Goal: Task Accomplishment & Management: Manage account settings

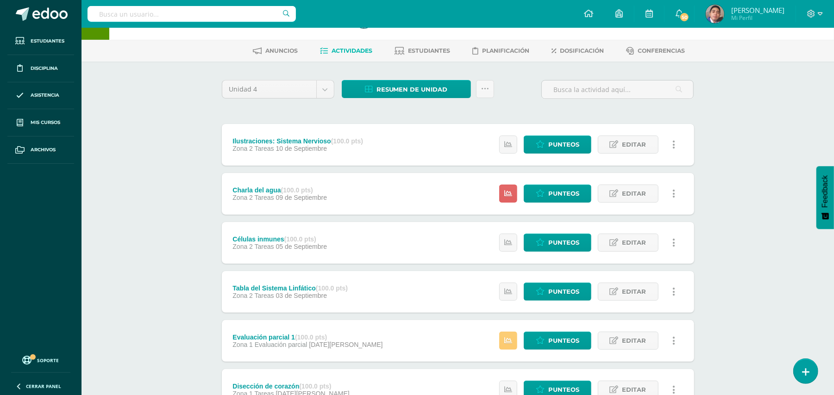
scroll to position [30, 0]
click at [163, 76] on div "Biología Bas II Octavo Básicos "A" Herramientas Detalle de asistencias Activida…" at bounding box center [457, 383] width 752 height 770
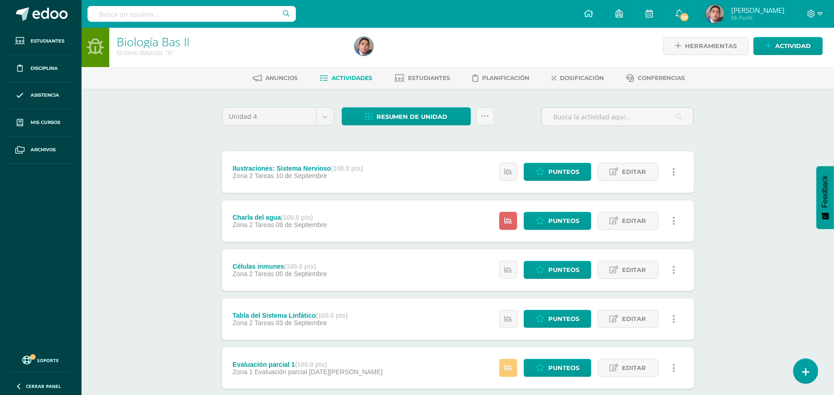
scroll to position [0, 0]
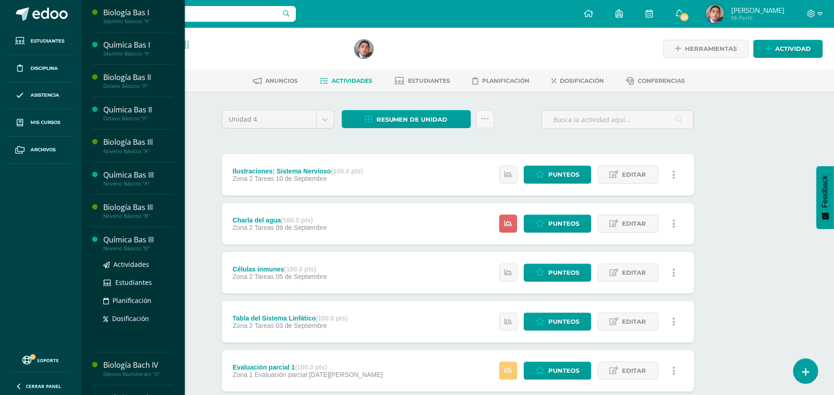
click at [139, 243] on div "Química Bas III" at bounding box center [138, 240] width 70 height 11
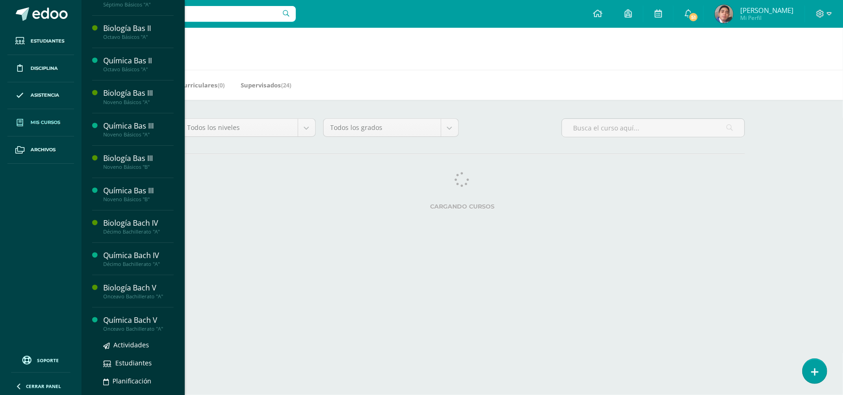
scroll to position [89, 0]
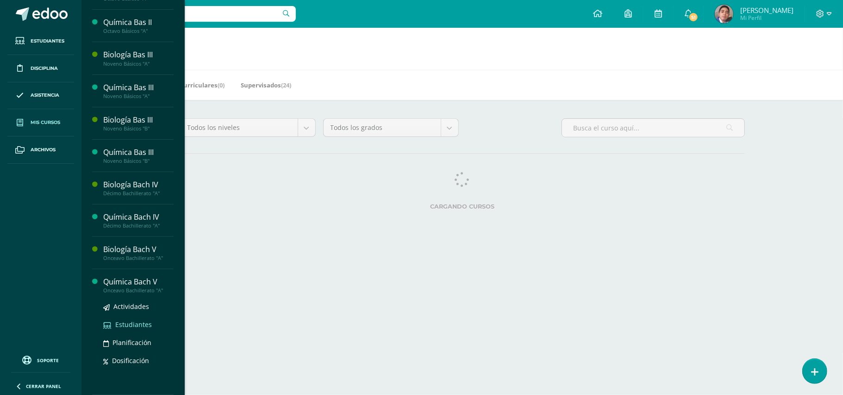
click at [136, 326] on span "Estudiantes" at bounding box center [133, 324] width 37 height 9
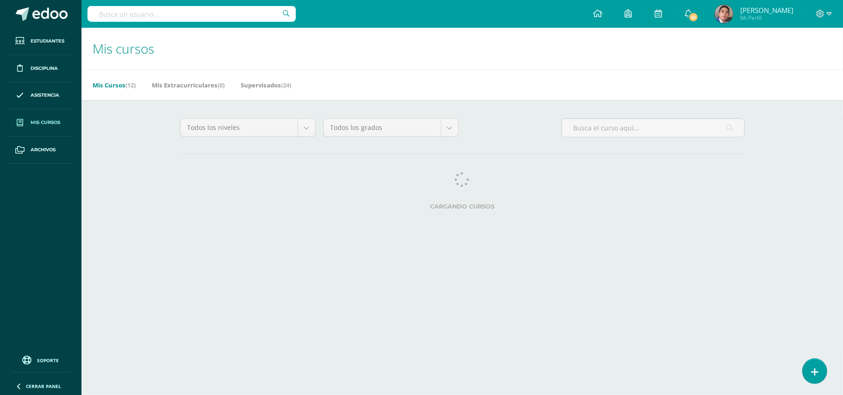
scroll to position [0, 0]
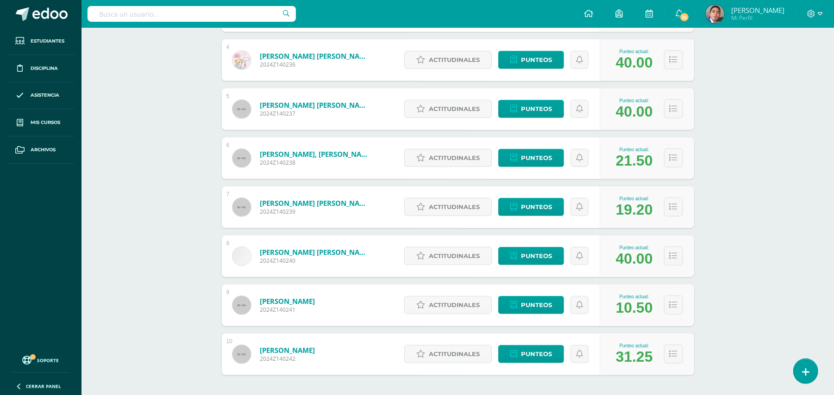
scroll to position [347, 0]
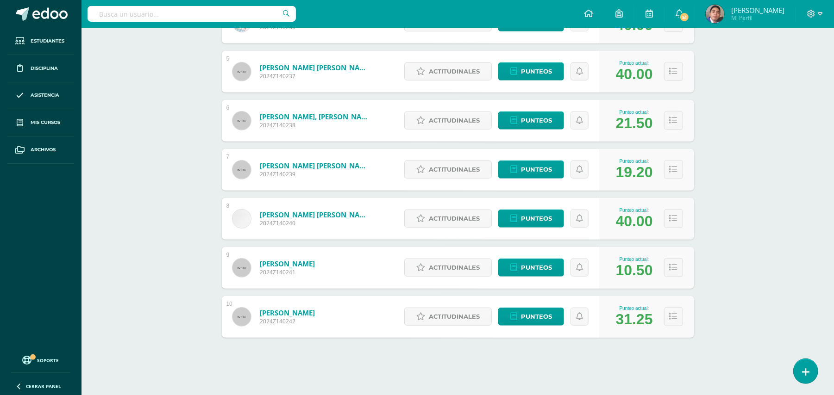
click at [158, 271] on div "Química Bach V Onceavo Bachillerato "A" Herramientas Detalle de asistencias Act…" at bounding box center [457, 38] width 752 height 715
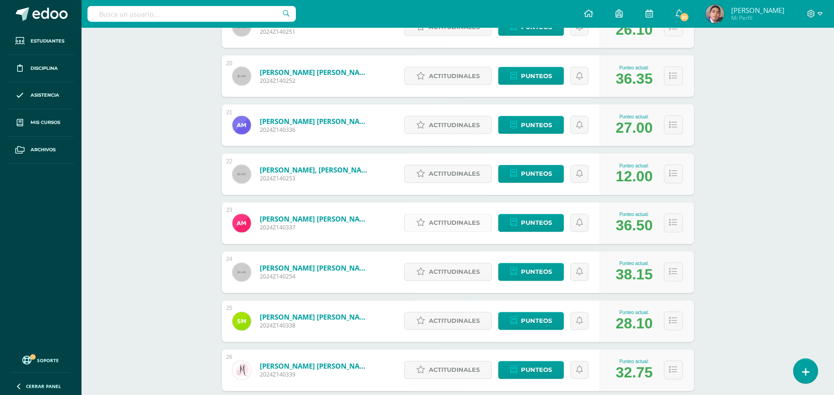
scroll to position [1084, 0]
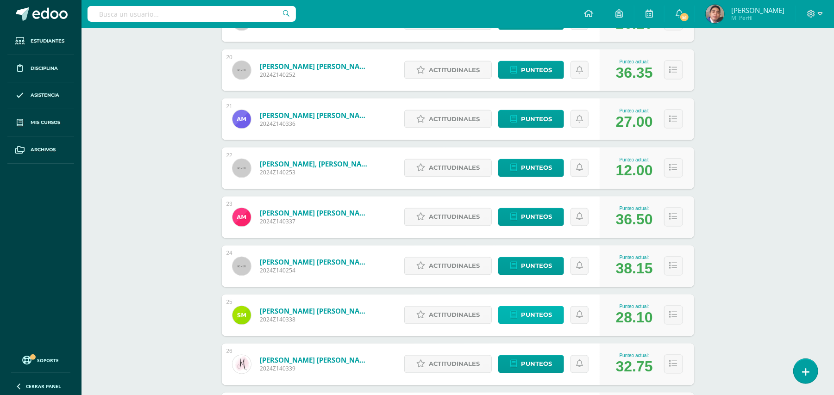
click at [539, 311] on span "Punteos" at bounding box center [536, 315] width 31 height 17
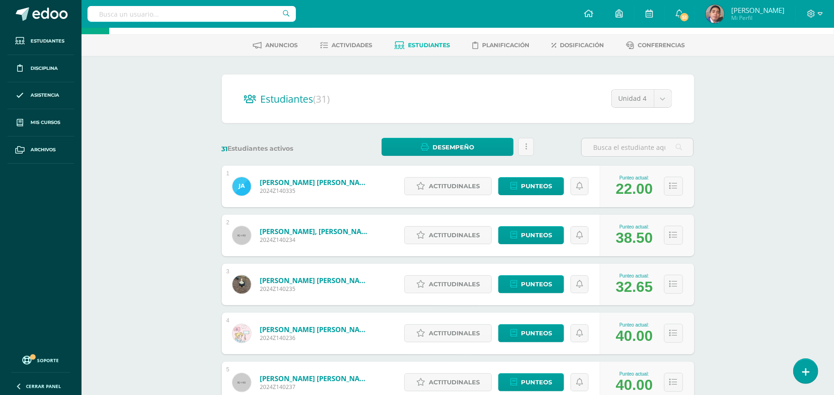
scroll to position [0, 0]
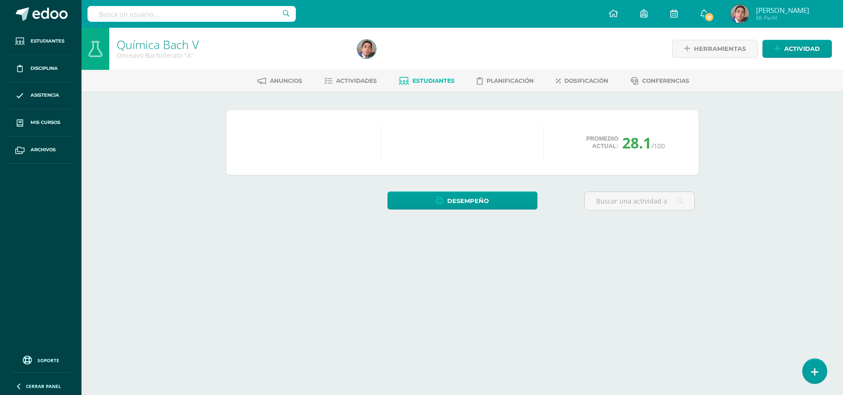
click at [193, 99] on div "Química [PERSON_NAME] V Onceavo Bachillerato "A" Herramientas Detalle de asiste…" at bounding box center [462, 141] width 762 height 226
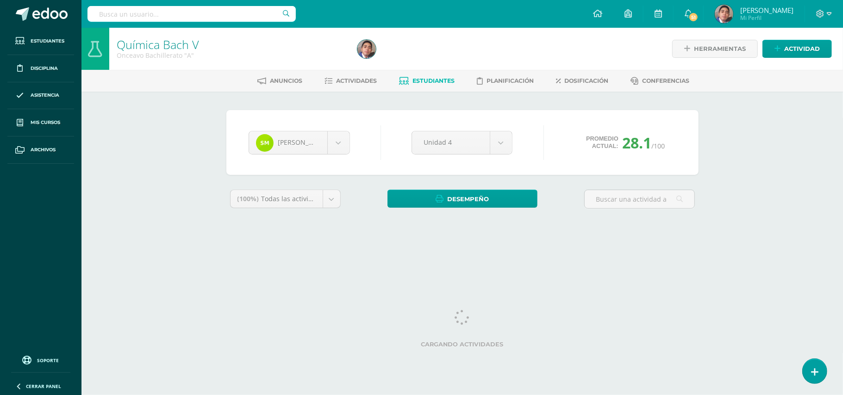
click at [140, 200] on div "Química [PERSON_NAME] V Onceavo Bachillerato "A" Herramientas Detalle de asiste…" at bounding box center [462, 139] width 762 height 222
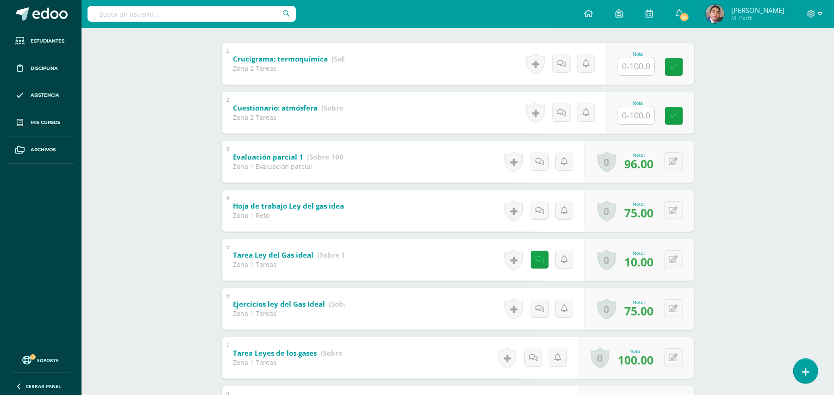
scroll to position [185, 0]
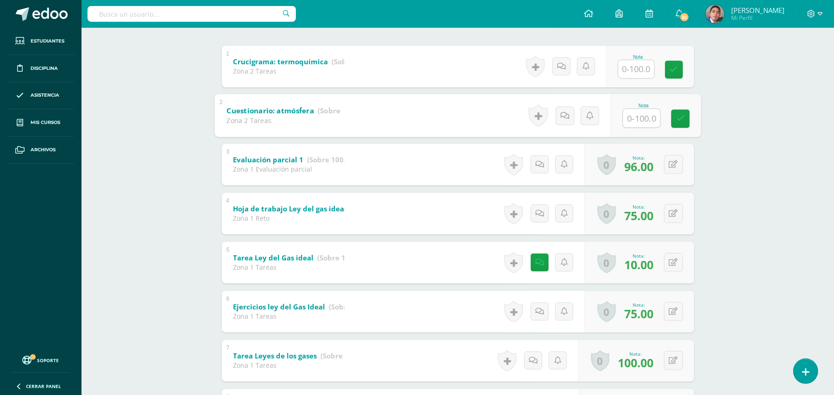
click at [623, 113] on input "text" at bounding box center [641, 118] width 37 height 19
type input "100"
click at [754, 161] on div "Química [PERSON_NAME] V Onceavo Bachillerato "A" Herramientas Detalle de asiste…" at bounding box center [457, 192] width 752 height 699
click at [638, 72] on input "text" at bounding box center [636, 69] width 36 height 18
type input "100"
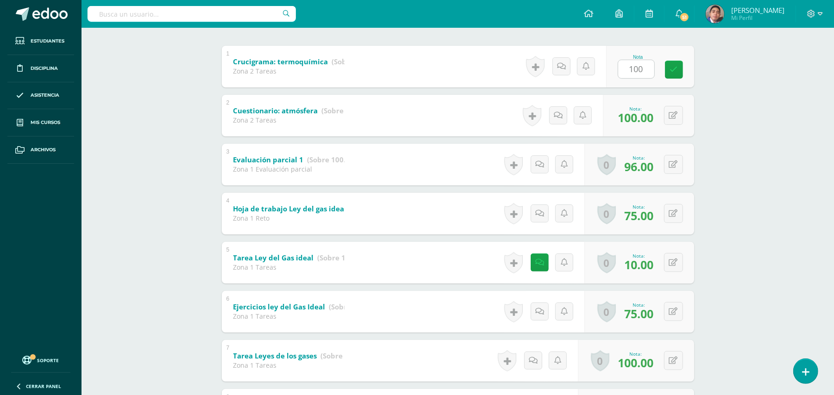
click at [794, 110] on div "Química [PERSON_NAME] V Onceavo Bachillerato "A" Herramientas Detalle de asiste…" at bounding box center [457, 192] width 752 height 699
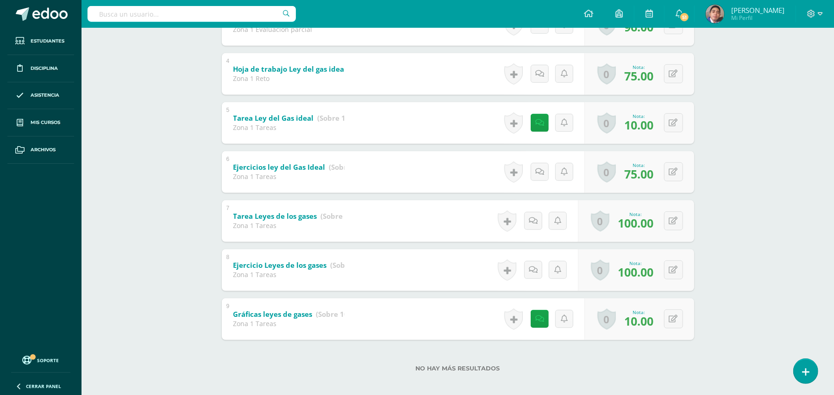
scroll to position [331, 0]
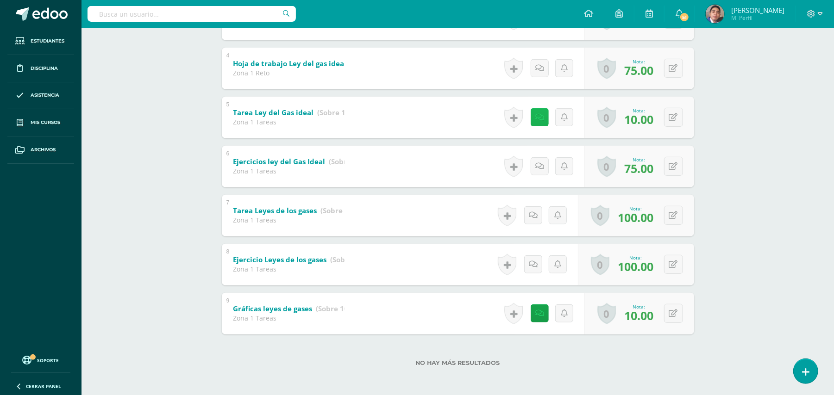
click at [535, 117] on icon at bounding box center [539, 117] width 9 height 8
click at [685, 117] on button at bounding box center [679, 117] width 19 height 19
type input "50"
click at [673, 319] on button at bounding box center [679, 313] width 19 height 19
type input "50"
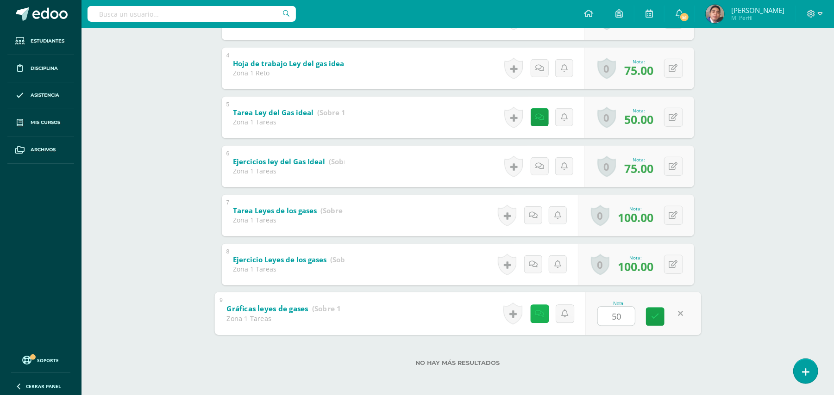
click at [539, 317] on icon at bounding box center [539, 314] width 9 height 8
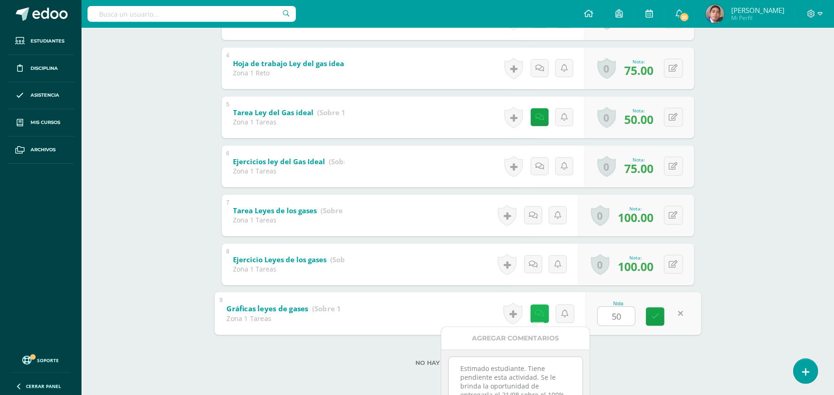
scroll to position [11, 0]
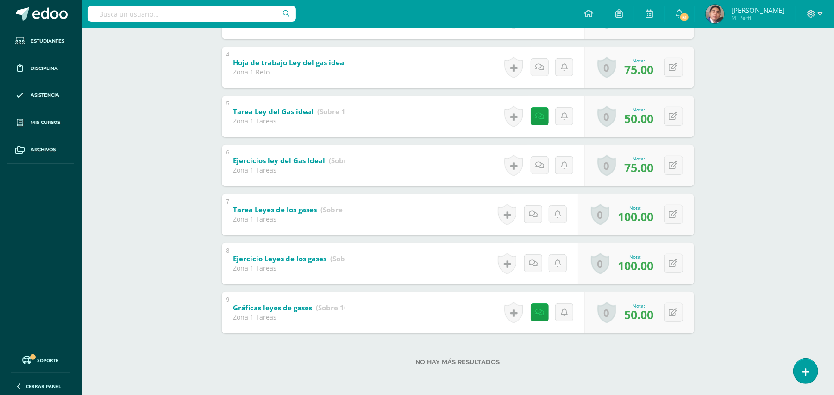
click at [629, 285] on div "(100%) Todas las actividades de esta unidad Todas las actividades de esta unida…" at bounding box center [458, 117] width 472 height 519
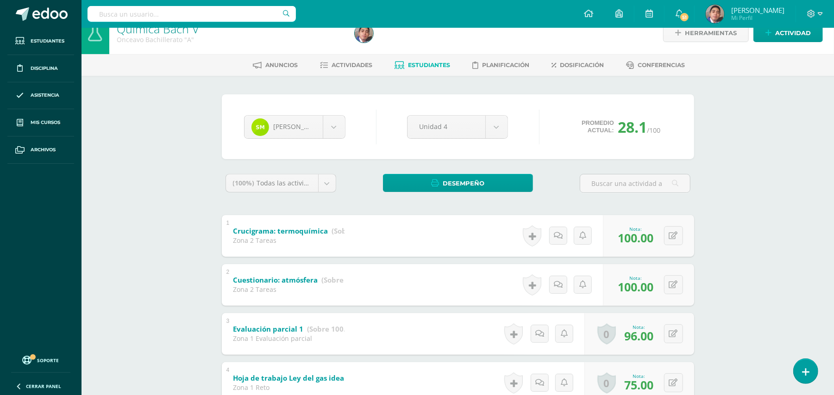
scroll to position [0, 0]
